Goal: Task Accomplishment & Management: Use online tool/utility

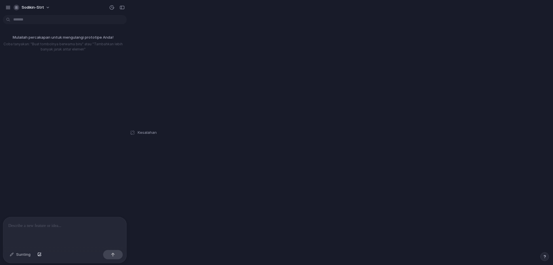
click at [140, 133] on font "Kesalahan" at bounding box center [147, 132] width 19 height 5
click at [116, 256] on div at bounding box center [113, 254] width 20 height 9
click at [49, 21] on html "sodikin-strt Mulailah percakapan untuk mengulangi prototipe Anda! Coba tanyakan…" at bounding box center [276, 132] width 553 height 265
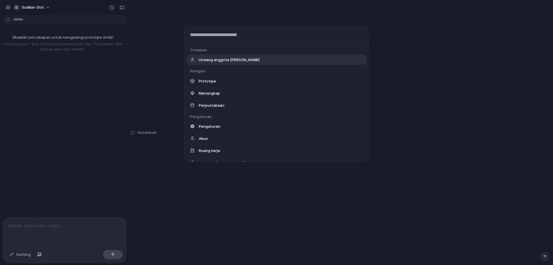
click at [49, 21] on div "Tindakan Undang anggota [PERSON_NAME] Navigasi Prototipe Menangkap Perpustakaan…" at bounding box center [276, 132] width 553 height 265
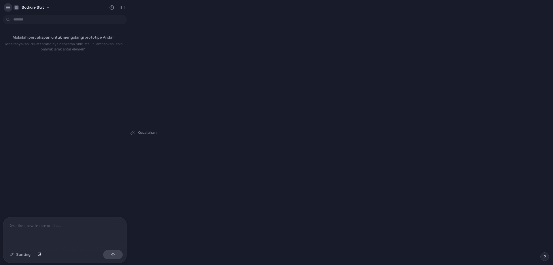
click at [7, 7] on div "button" at bounding box center [7, 7] width 5 height 5
